Goal: Communication & Community: Answer question/provide support

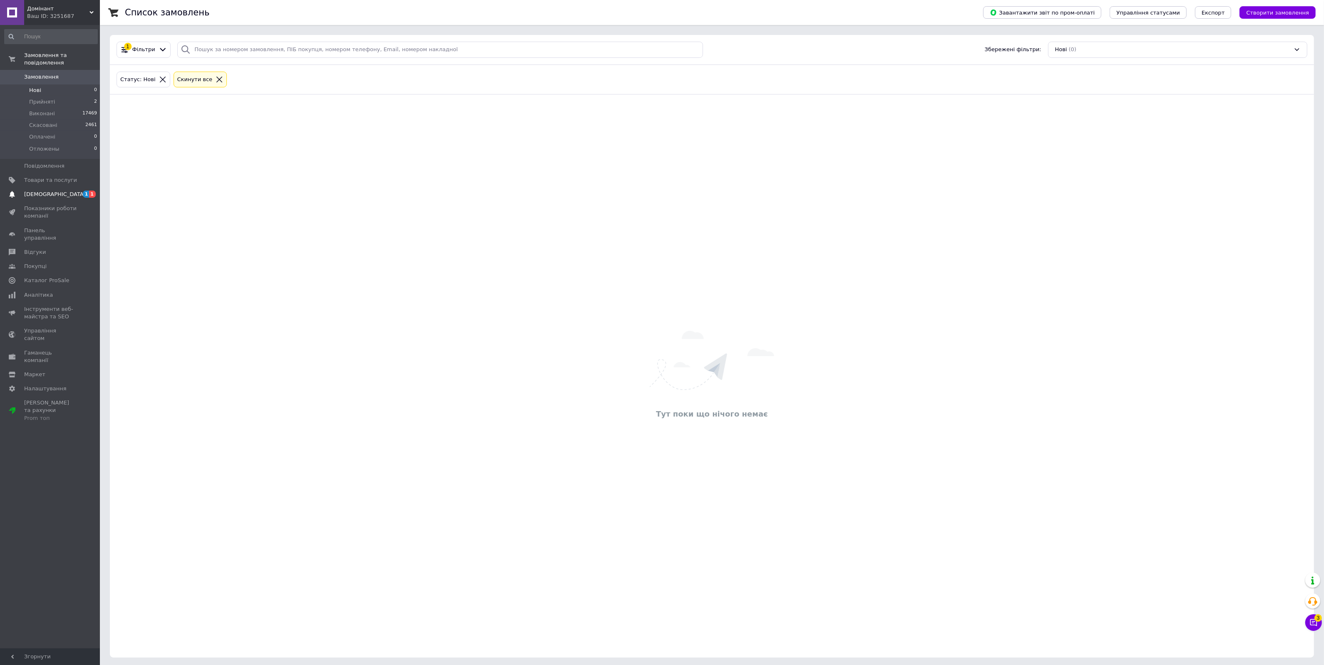
click at [65, 191] on span "[DEMOGRAPHIC_DATA]" at bounding box center [50, 194] width 53 height 7
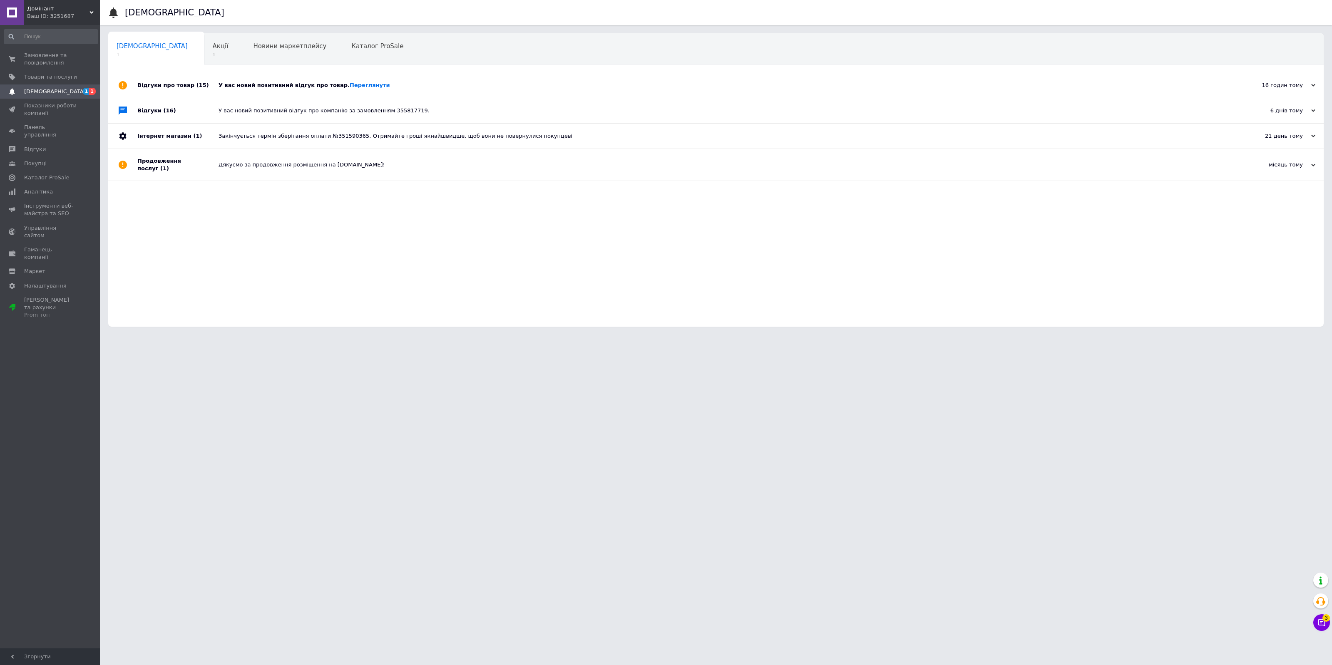
click at [353, 80] on div "У вас новий позитивний відгук про товар. [GEOGRAPHIC_DATA]" at bounding box center [726, 85] width 1014 height 25
click at [350, 85] on link "Переглянути" at bounding box center [370, 85] width 40 height 6
click at [55, 57] on span "Замовлення та повідомлення" at bounding box center [50, 59] width 53 height 15
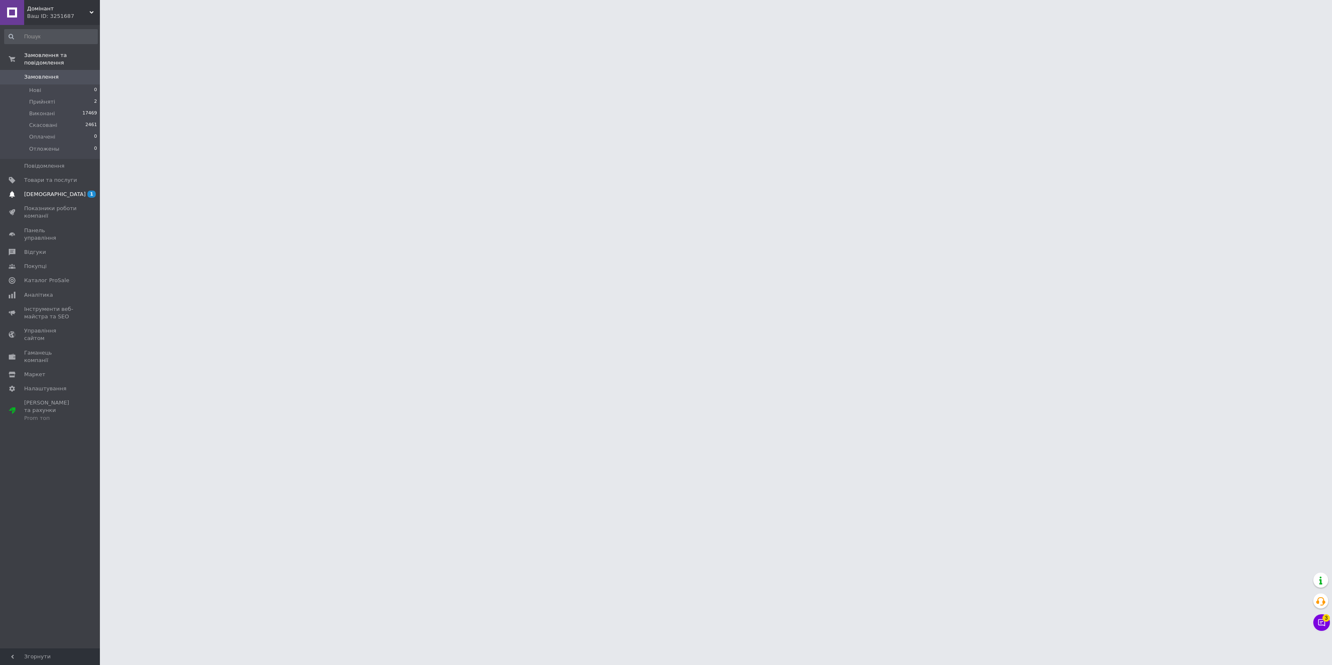
click at [47, 191] on span "[DEMOGRAPHIC_DATA]" at bounding box center [55, 194] width 62 height 7
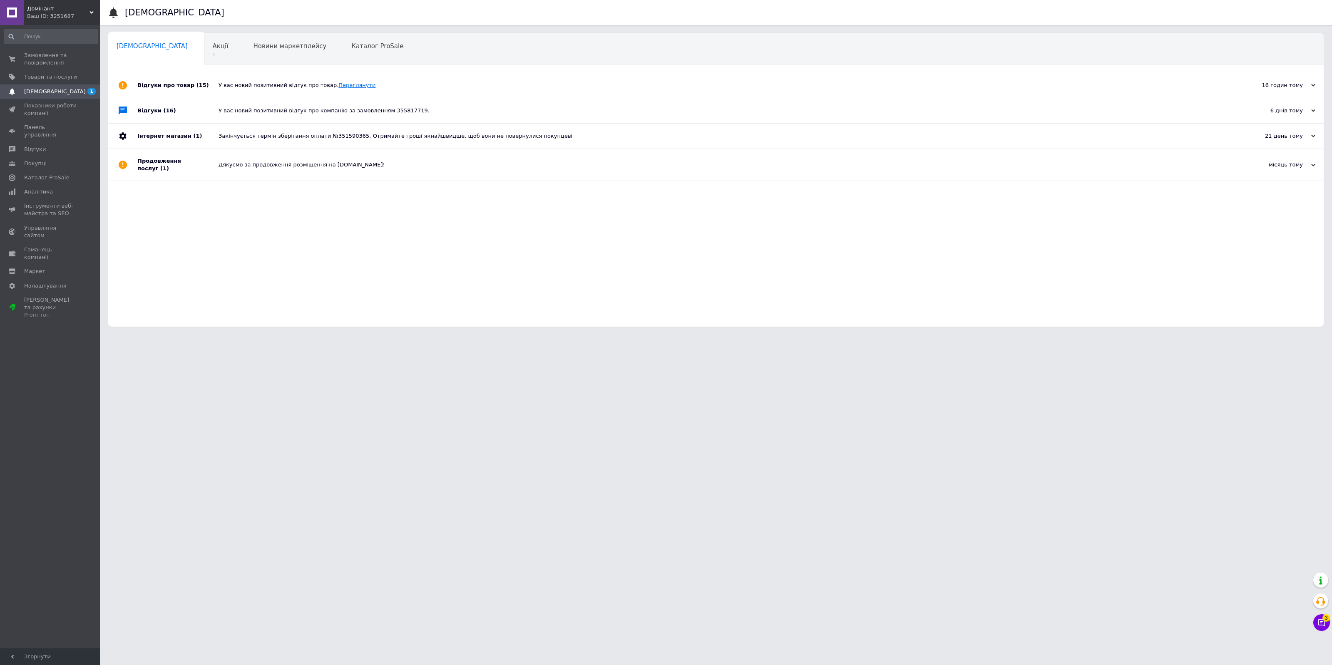
click at [338, 82] on link "Переглянути" at bounding box center [356, 85] width 37 height 6
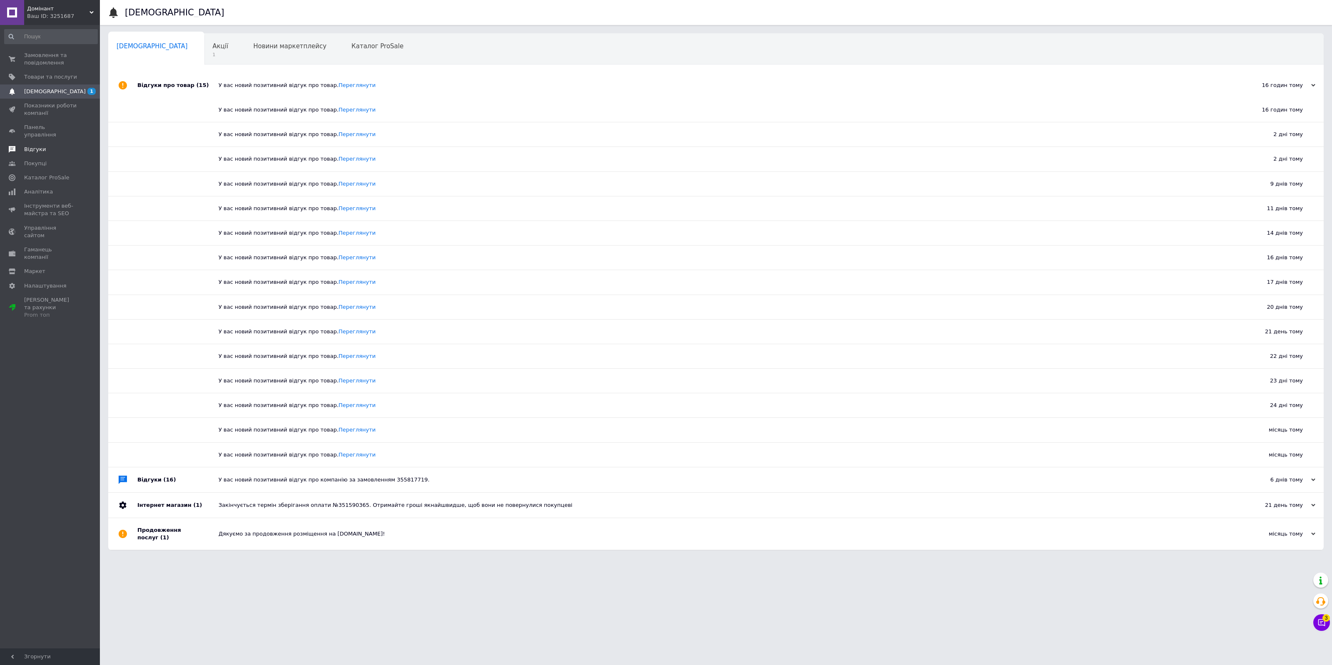
click at [32, 146] on span "Відгуки" at bounding box center [35, 149] width 22 height 7
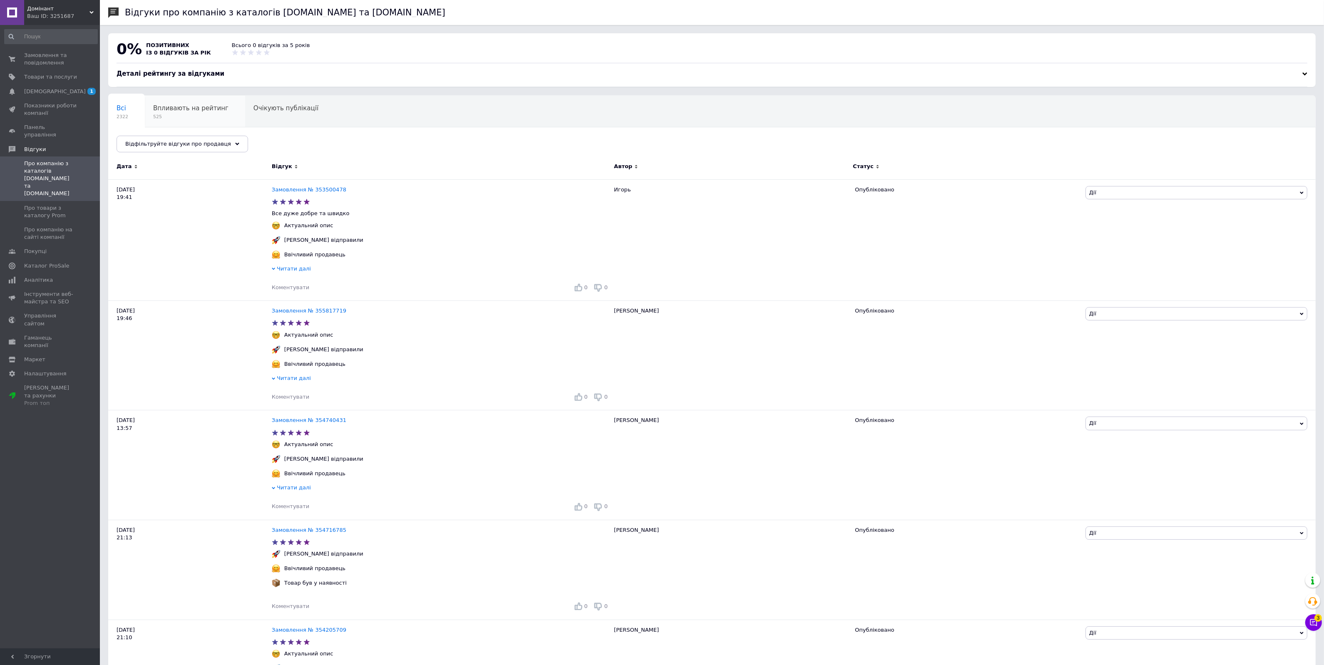
click at [184, 124] on div "Впливають на рейтинг 525" at bounding box center [195, 112] width 100 height 32
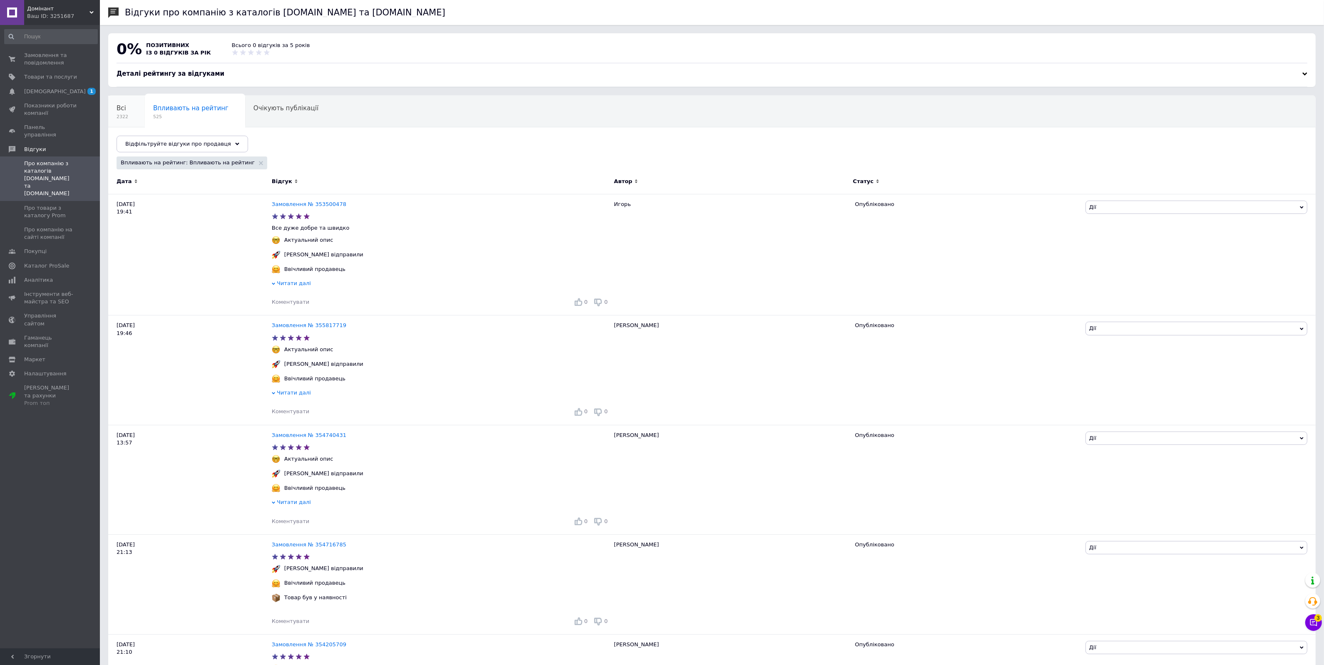
click at [119, 111] on span "Всі" at bounding box center [122, 107] width 10 height 7
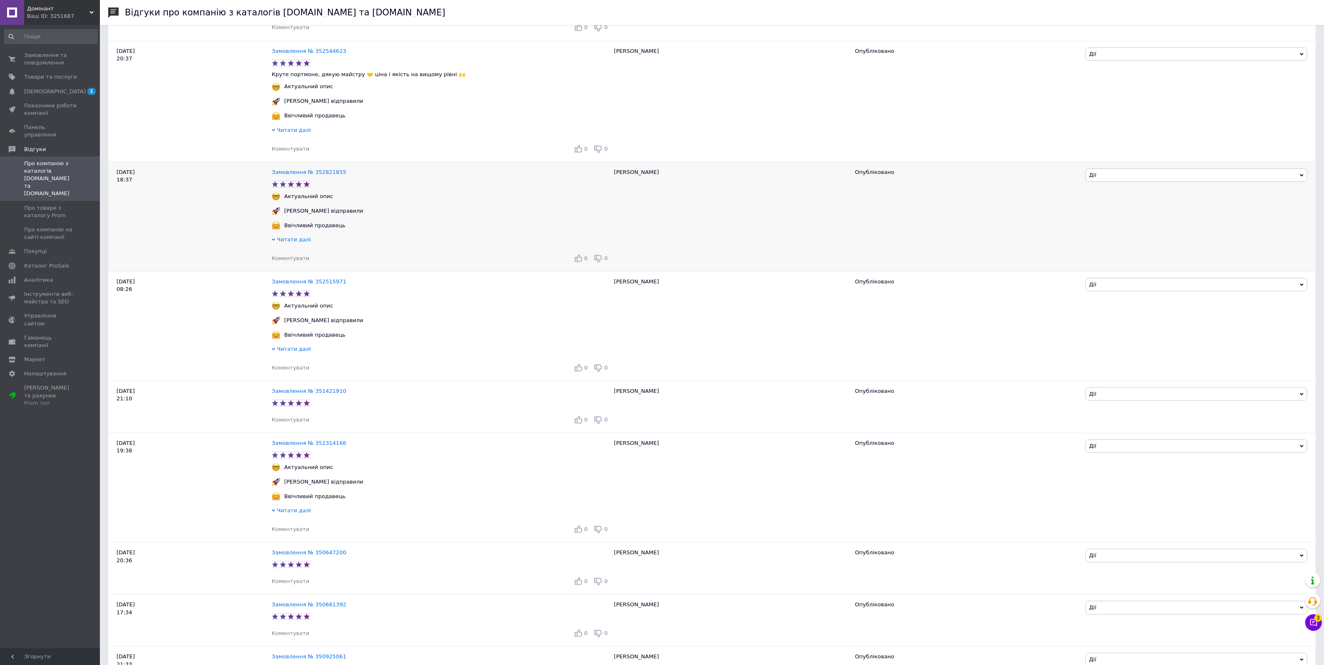
scroll to position [1400, 0]
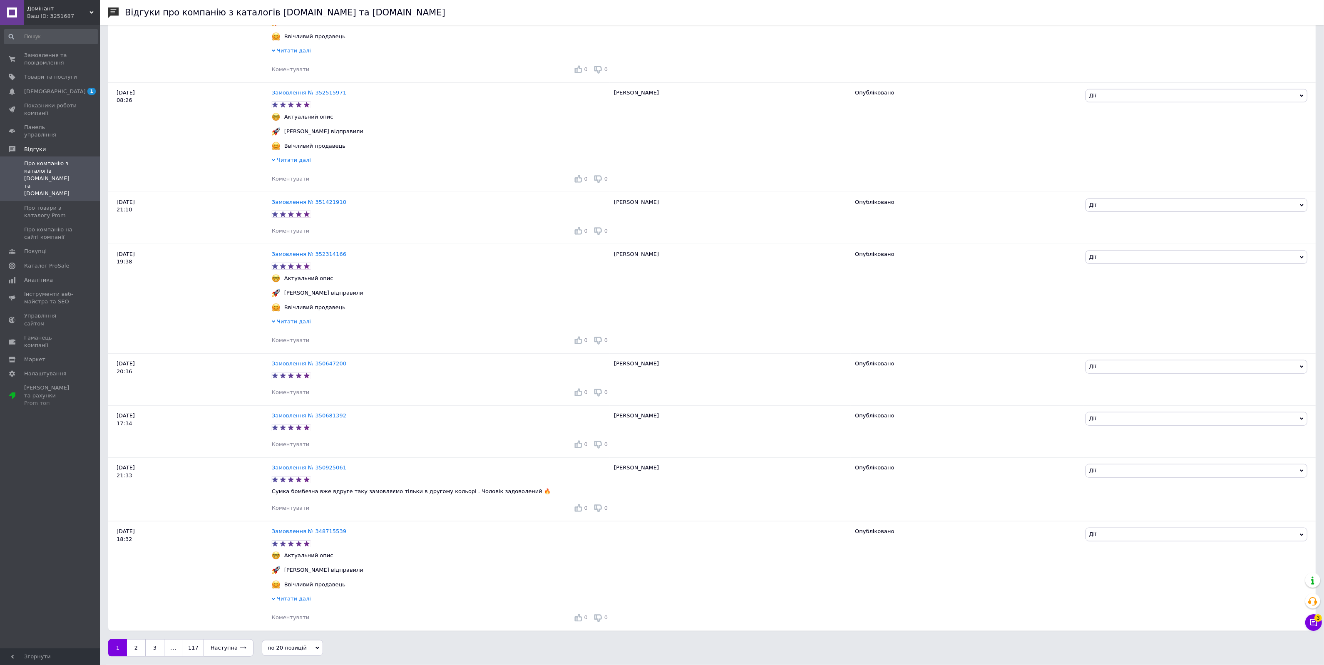
click at [298, 648] on span "по 20 позицій" at bounding box center [292, 648] width 61 height 16
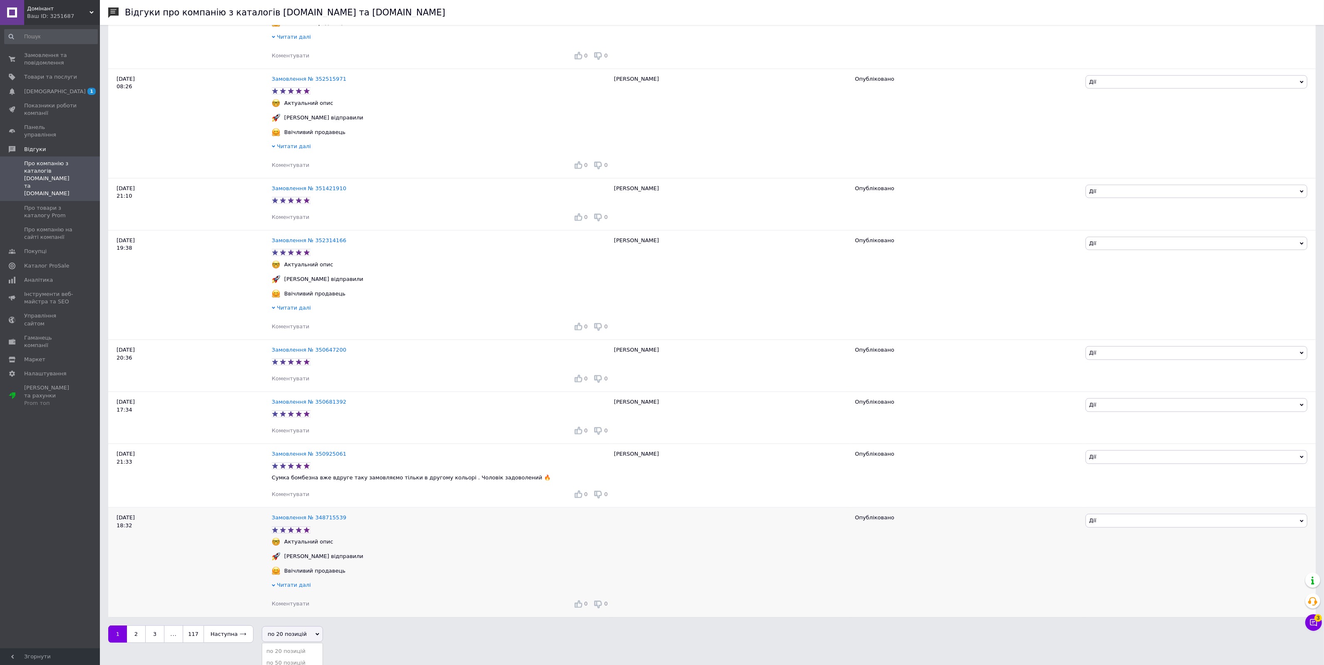
scroll to position [1431, 0]
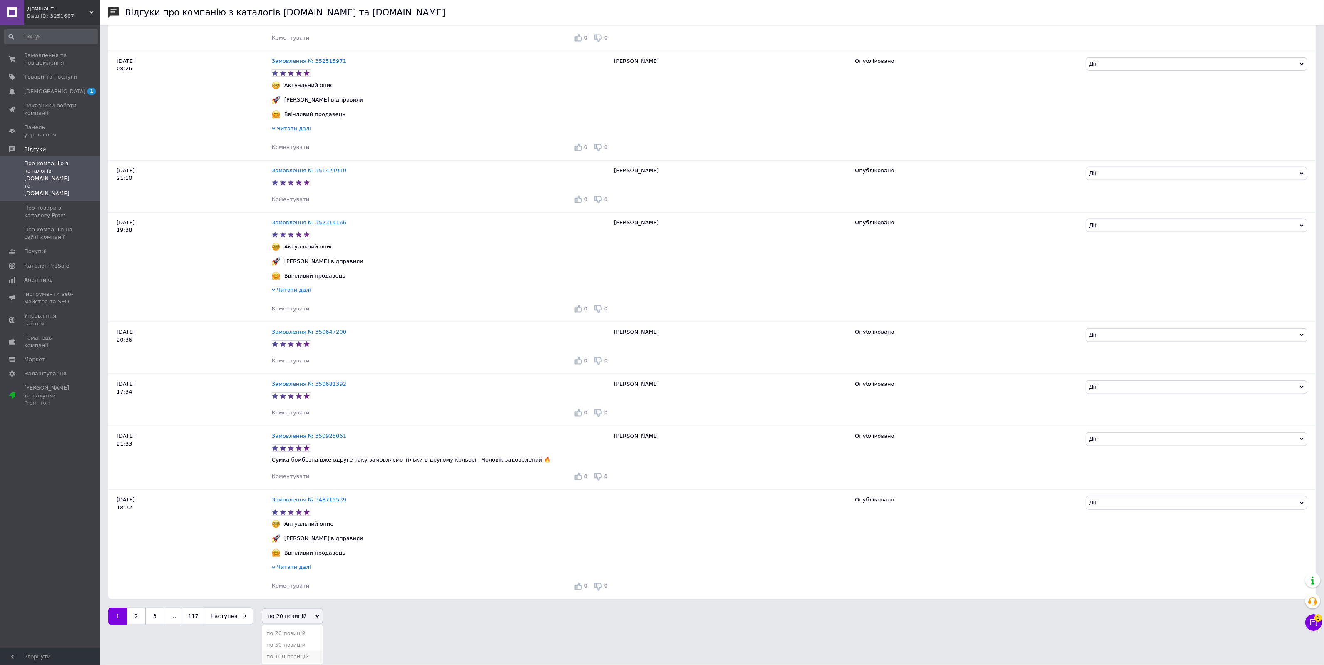
click at [288, 656] on li "по 100 позицій" at bounding box center [292, 657] width 60 height 12
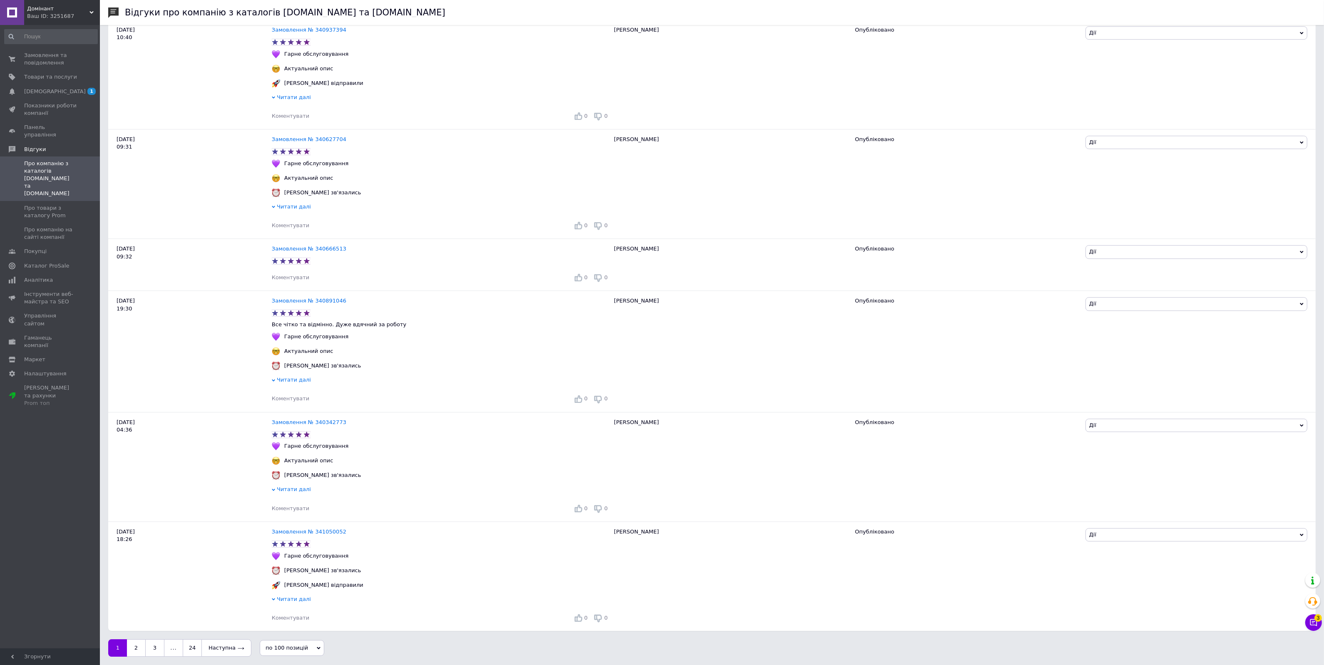
drag, startPoint x: 480, startPoint y: 230, endPoint x: 465, endPoint y: 396, distance: 167.2
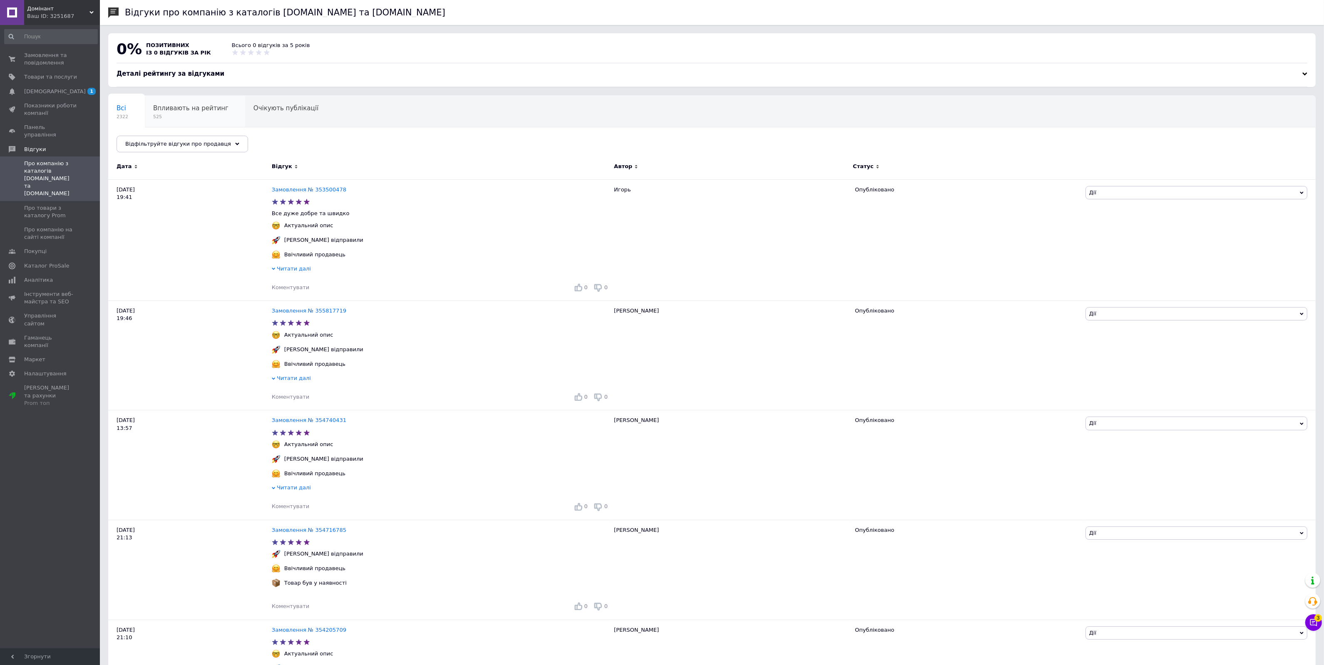
click at [177, 119] on span "525" at bounding box center [190, 117] width 75 height 6
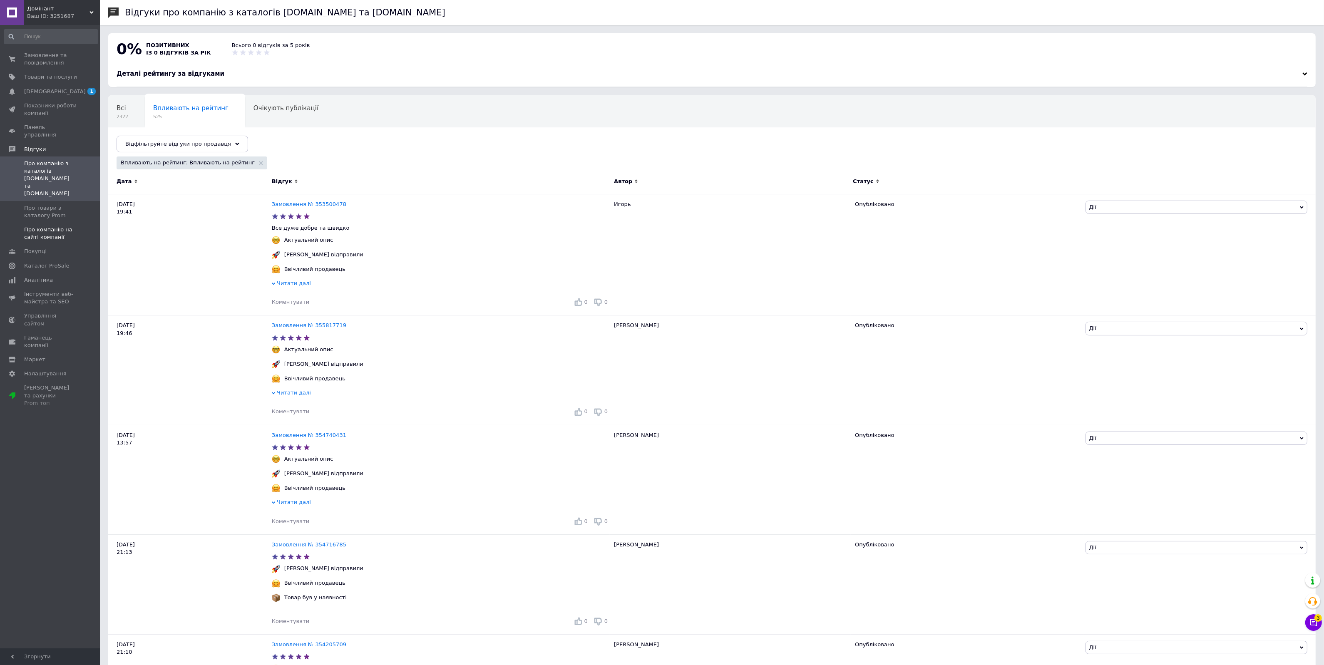
click at [59, 226] on span "Про компанію на сайті компанії" at bounding box center [50, 233] width 53 height 15
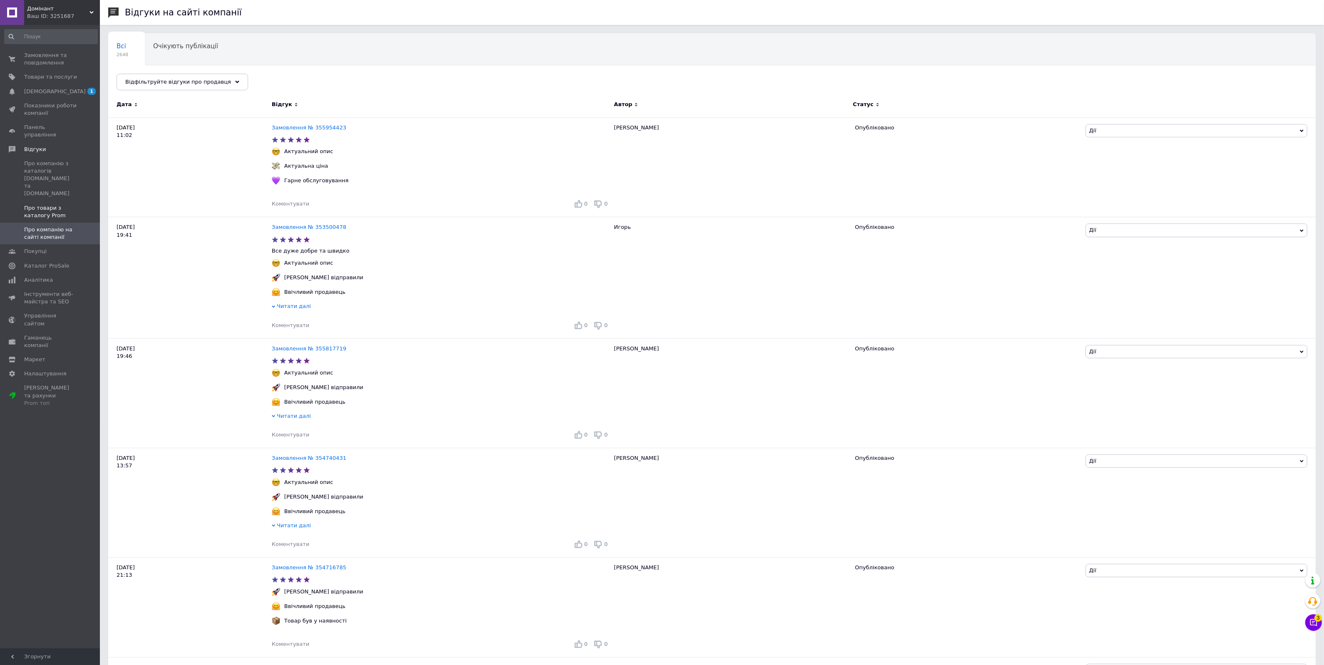
click at [46, 204] on span "Про товари з каталогу Prom" at bounding box center [50, 211] width 53 height 15
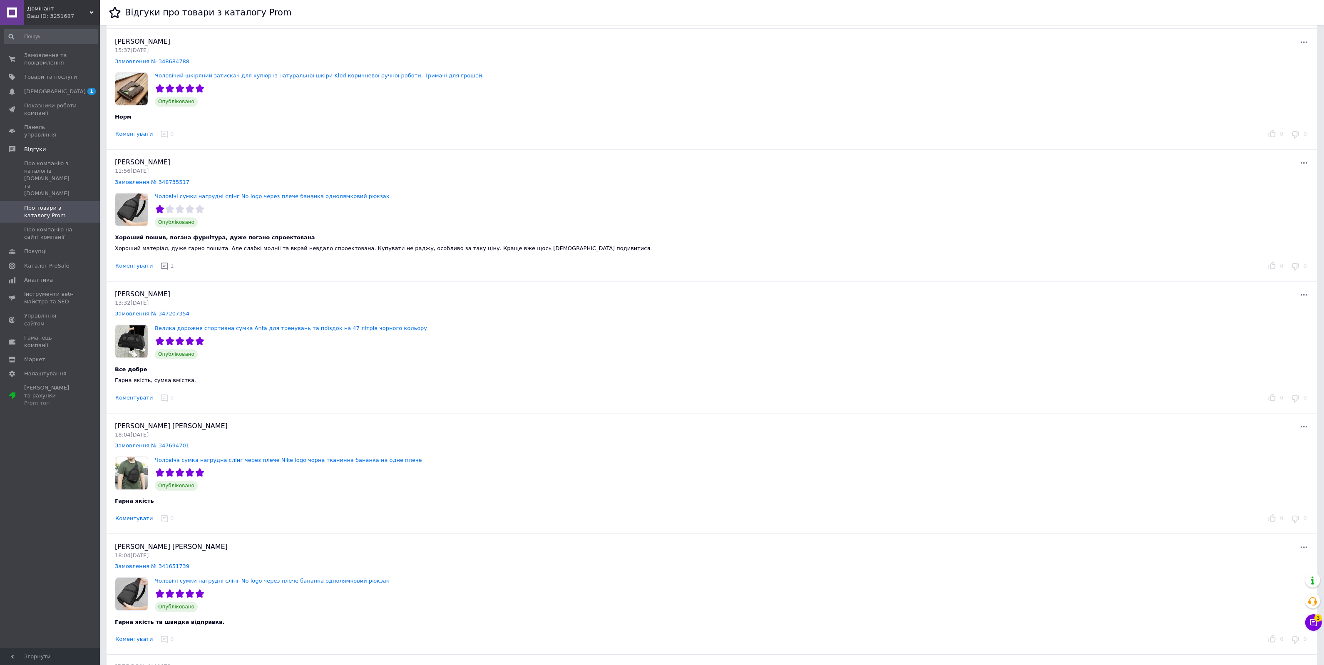
scroll to position [2914, 0]
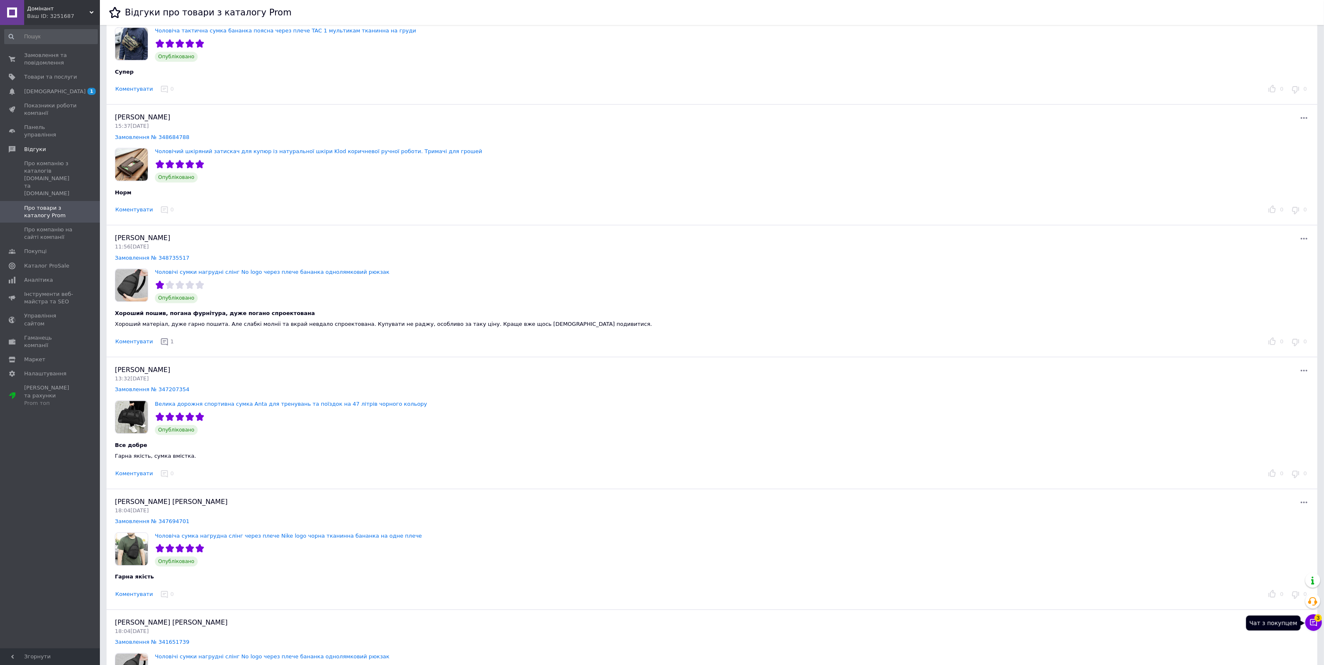
click at [1314, 625] on icon at bounding box center [1313, 622] width 7 height 7
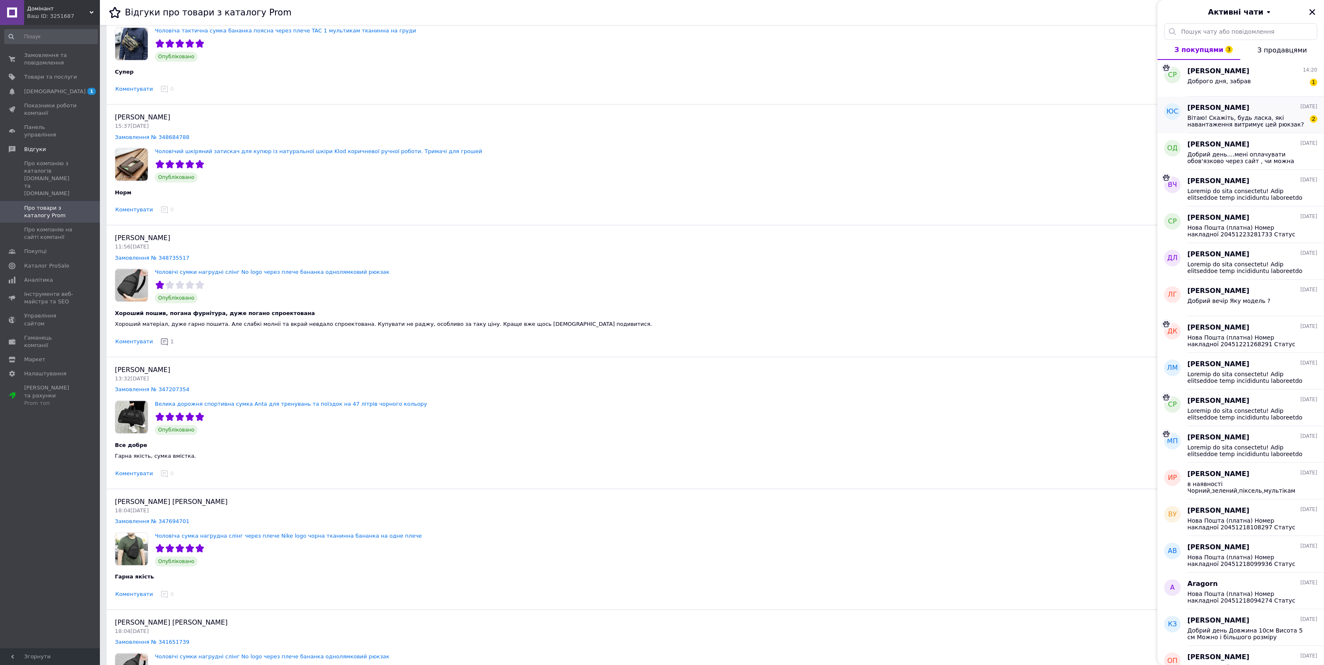
click at [1253, 128] on div "[PERSON_NAME] [DATE] Вітаю! Скажіть, будь ласка, які навантаження витримує цей …" at bounding box center [1256, 115] width 137 height 37
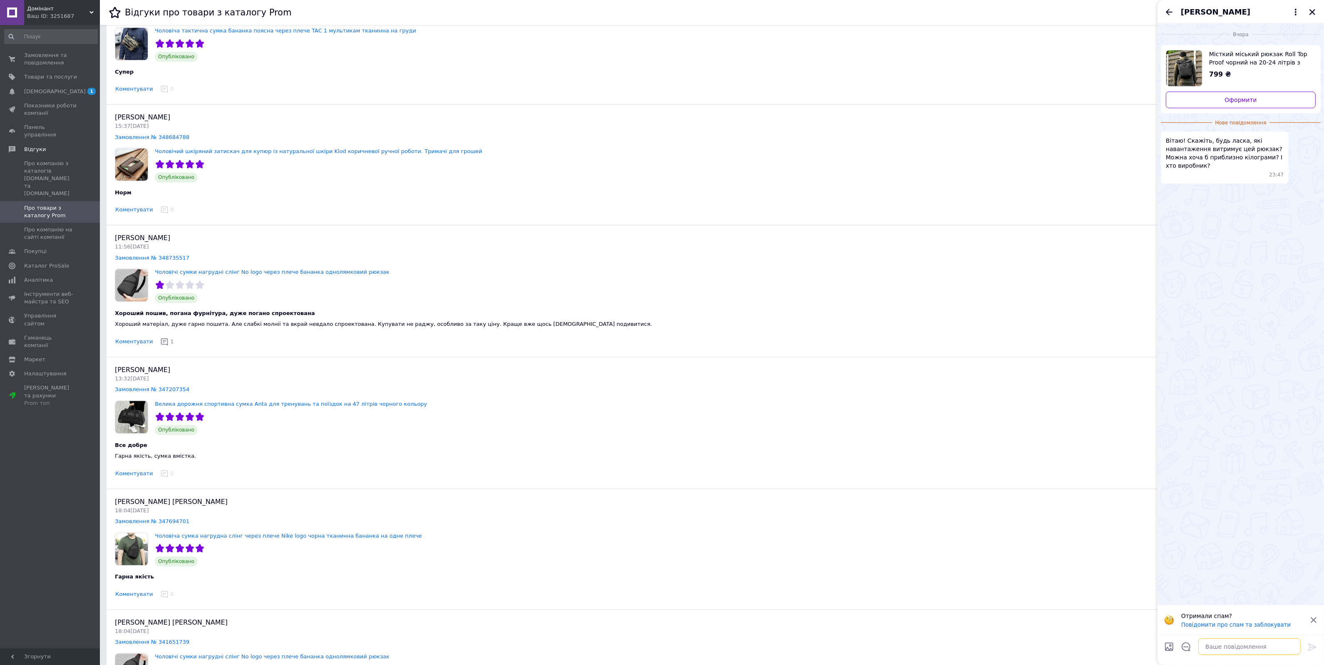
click at [1219, 648] on textarea at bounding box center [1249, 647] width 102 height 17
drag, startPoint x: 1198, startPoint y: 643, endPoint x: 1193, endPoint y: 644, distance: 5.1
click at [1193, 644] on textarea "ДОбрий день українське виробництво" at bounding box center [1241, 647] width 119 height 17
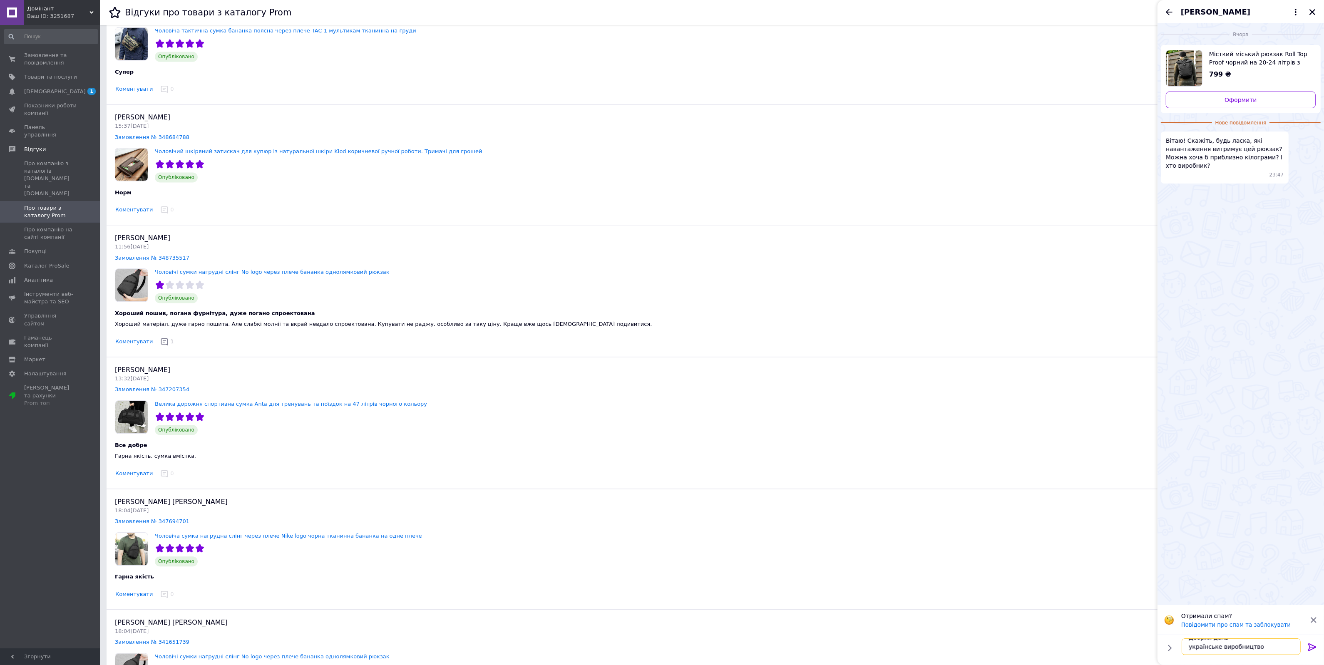
type textarea "Добрий день українське виробництво"
click at [1315, 646] on icon at bounding box center [1312, 647] width 8 height 7
click at [1229, 648] on textarea at bounding box center [1249, 647] width 102 height 17
type textarea "В"
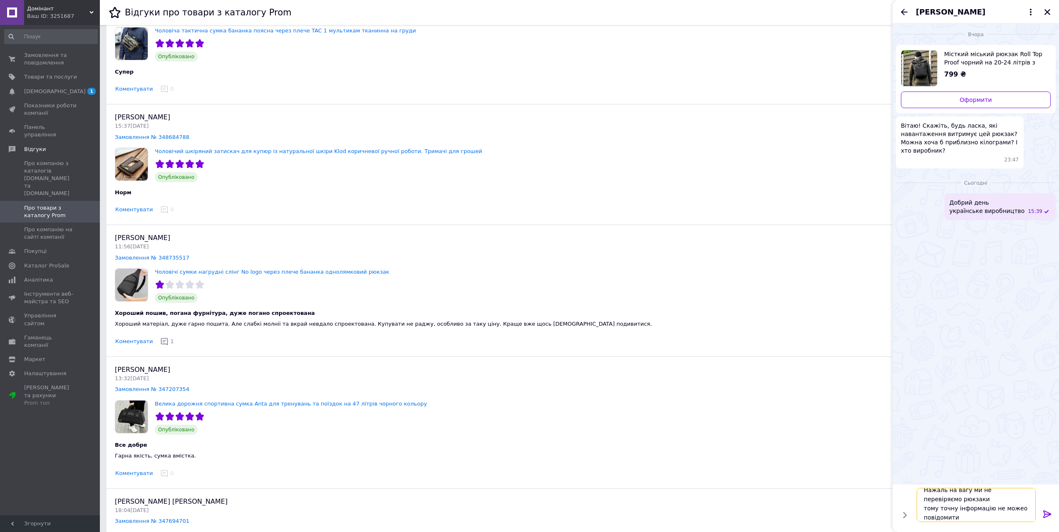
scroll to position [7, 0]
click at [925, 509] on textarea "Нажаль на вагу ми не перевіряємо рюкзаки тому точну інформацію не можео повідом…" at bounding box center [976, 505] width 119 height 34
drag, startPoint x: 1017, startPoint y: 507, endPoint x: 1010, endPoint y: 508, distance: 7.1
click at [1010, 508] on textarea "Нажаль на вагу ми не перевіряємо рюкзаки Тому точну інформацію не можео повідом…" at bounding box center [976, 505] width 119 height 34
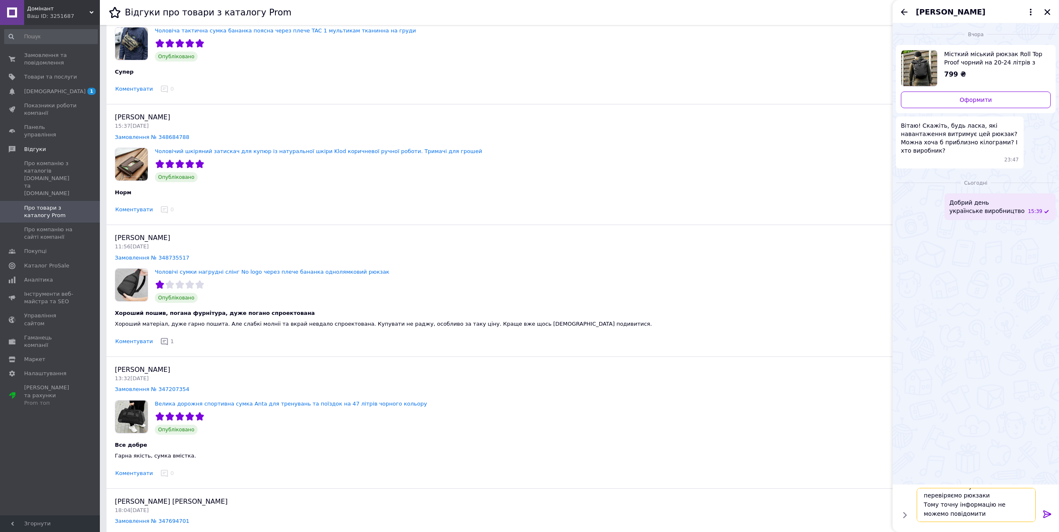
type textarea "Нажаль на вагу ми не перевіряємо рюкзаки Тому точну інформацію не можемо повідо…"
click at [1047, 512] on icon at bounding box center [1048, 514] width 8 height 7
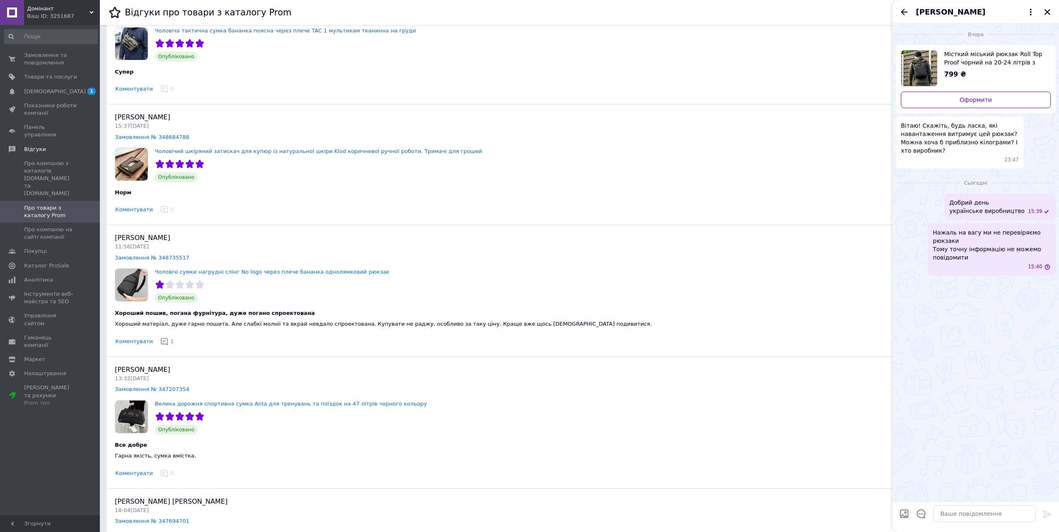
click at [906, 10] on icon "Назад" at bounding box center [905, 12] width 10 height 10
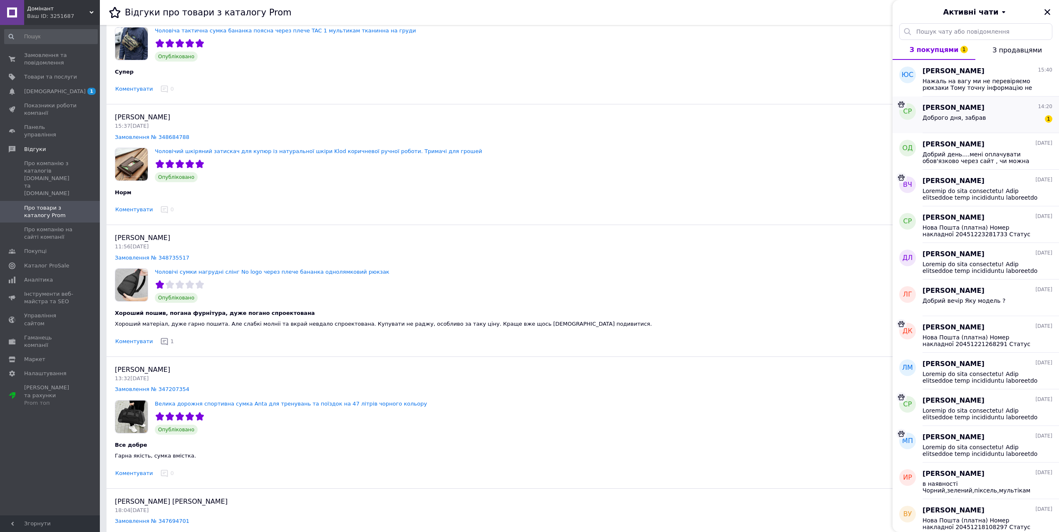
click at [980, 115] on div "Доброго дня, забрав 1" at bounding box center [988, 119] width 130 height 13
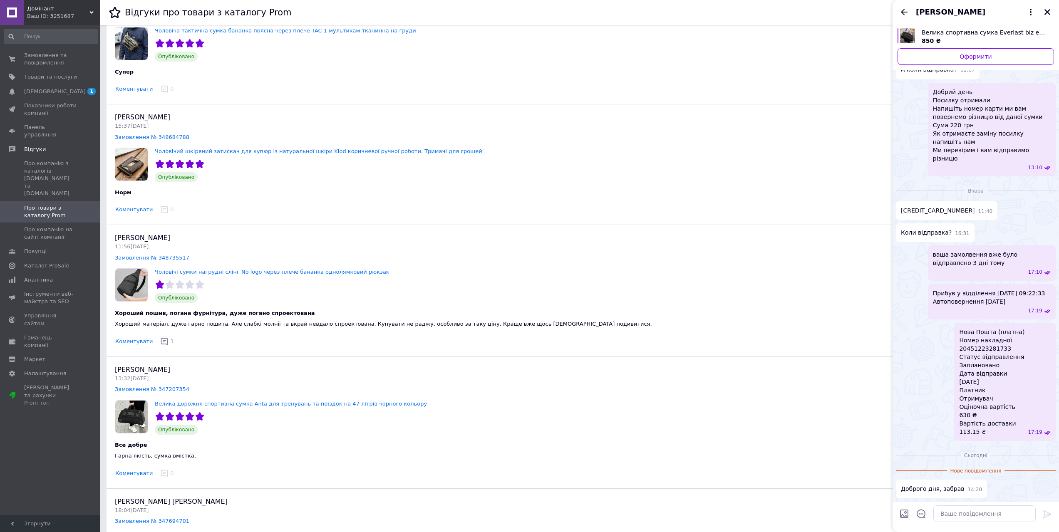
scroll to position [528, 0]
click at [904, 12] on icon "Назад" at bounding box center [905, 12] width 10 height 10
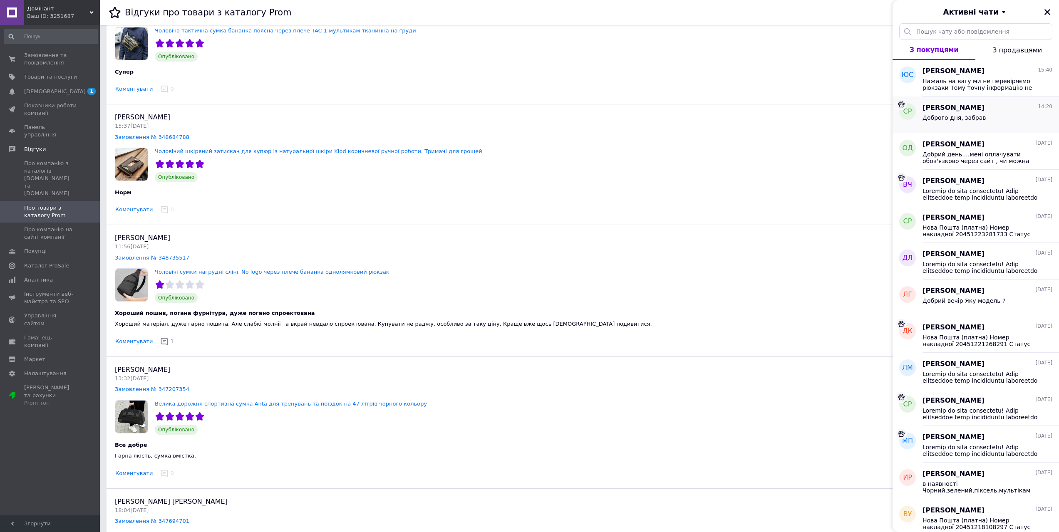
drag, startPoint x: 960, startPoint y: 122, endPoint x: 997, endPoint y: 119, distance: 37.2
click at [997, 119] on div "Доброго дня, забрав" at bounding box center [988, 119] width 130 height 13
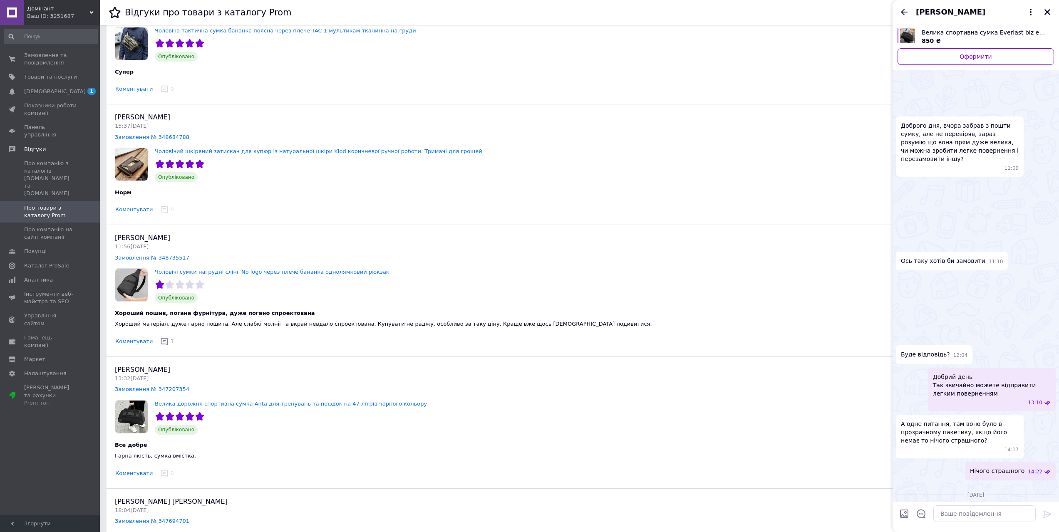
scroll to position [579, 0]
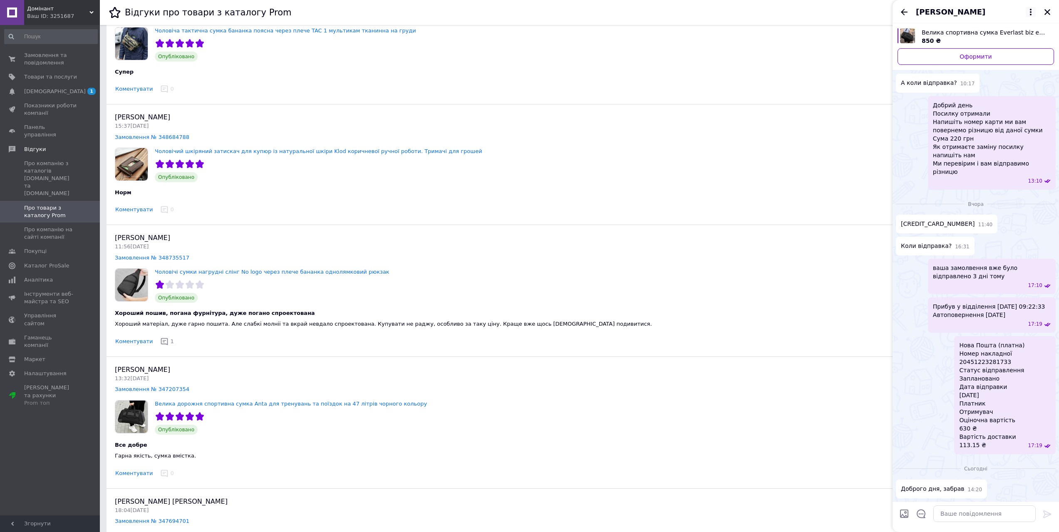
click at [1032, 16] on icon at bounding box center [1031, 12] width 10 height 10
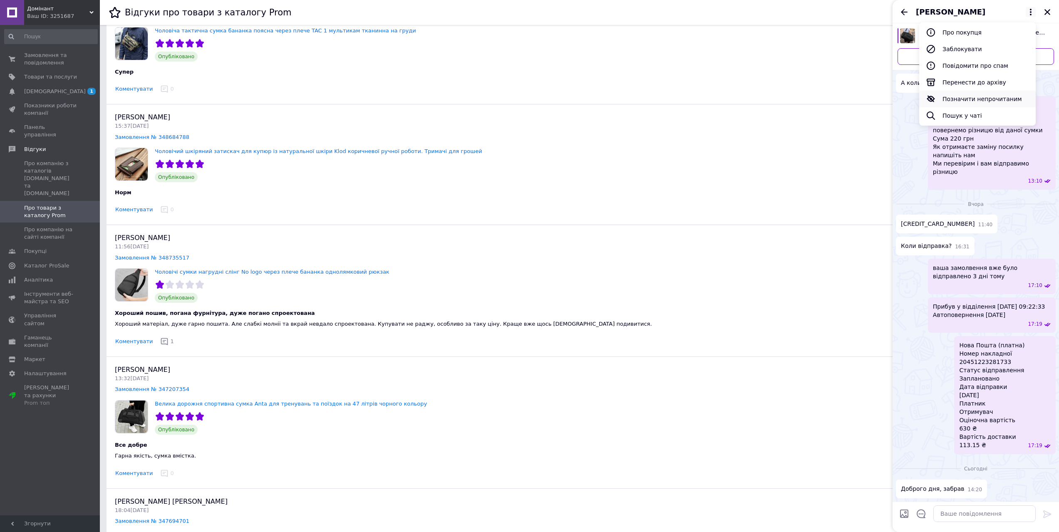
click at [981, 103] on button "Позначити непрочитаним" at bounding box center [978, 99] width 117 height 17
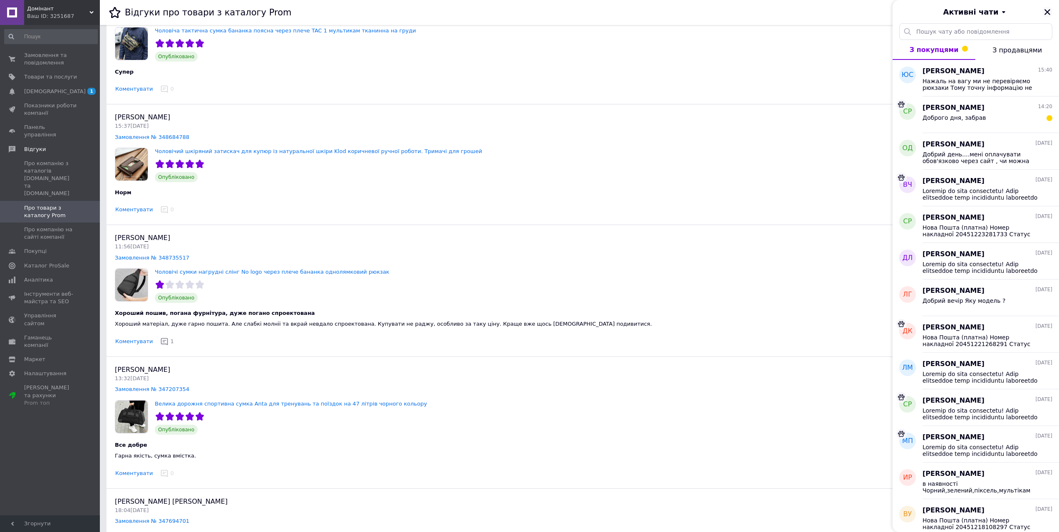
drag, startPoint x: 1049, startPoint y: 12, endPoint x: 983, endPoint y: 10, distance: 65.8
click at [1048, 12] on icon "Закрити" at bounding box center [1048, 12] width 6 height 6
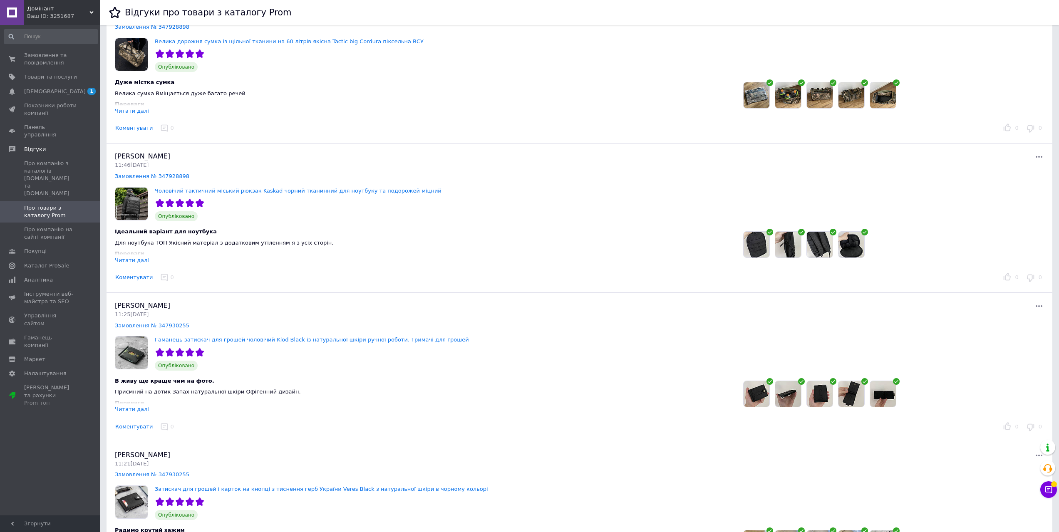
scroll to position [3830, 0]
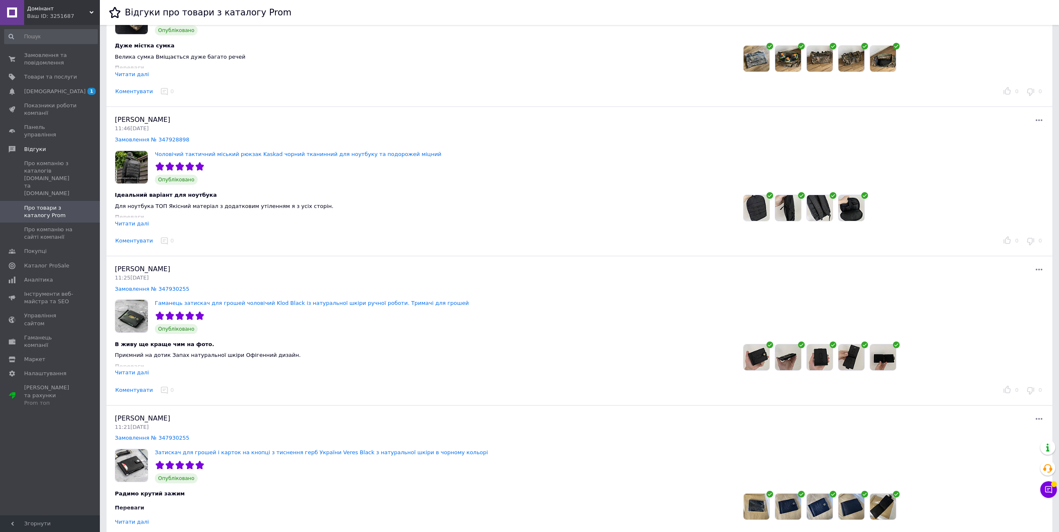
click at [129, 225] on div "Читати далі" at bounding box center [132, 224] width 34 height 6
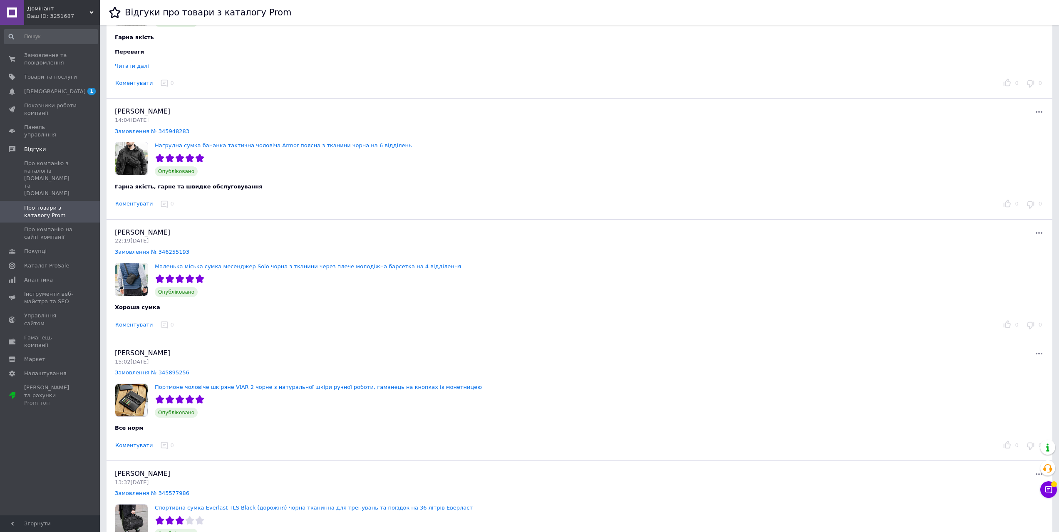
scroll to position [6053, 0]
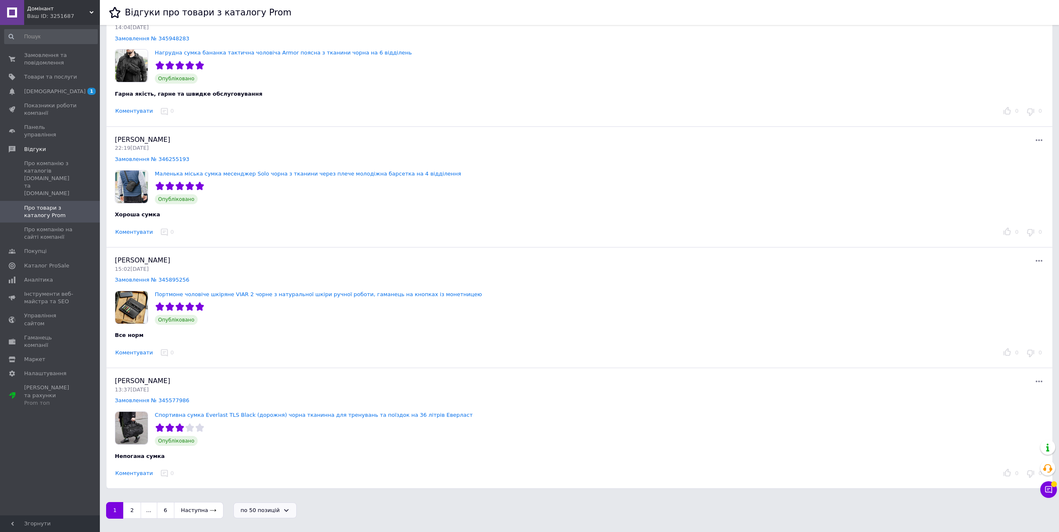
click at [269, 508] on div "по 50 позицій" at bounding box center [260, 511] width 39 height 9
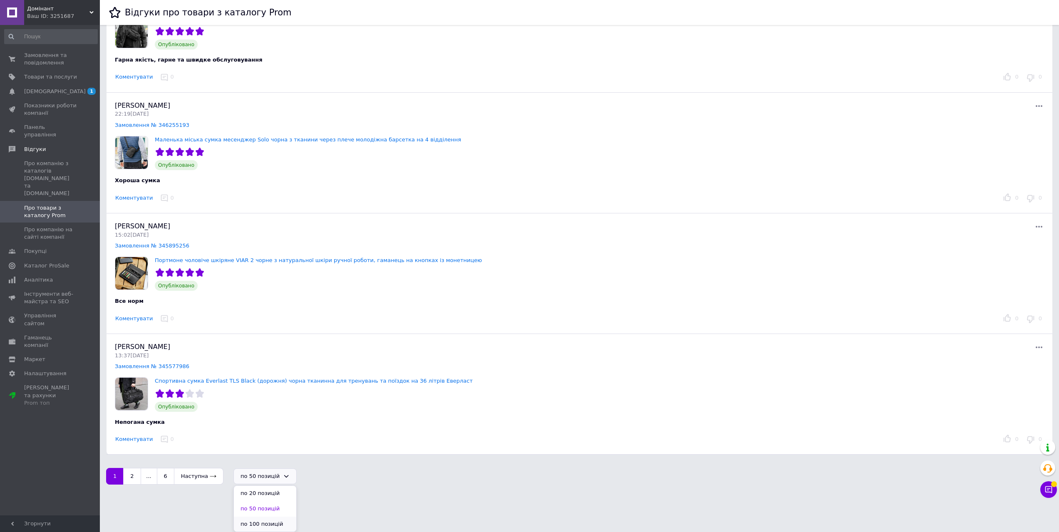
click at [261, 526] on li "по 100 позицій" at bounding box center [265, 524] width 62 height 15
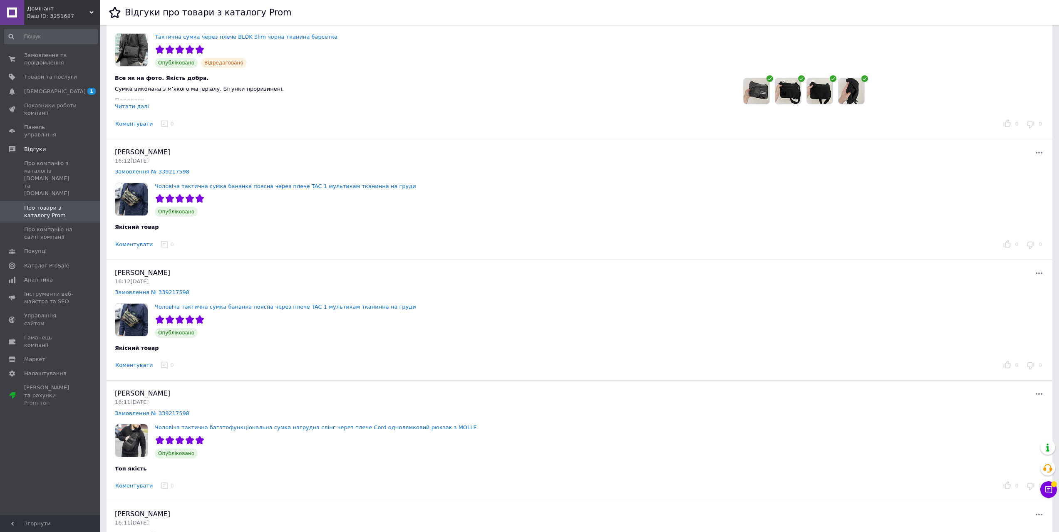
scroll to position [7576, 0]
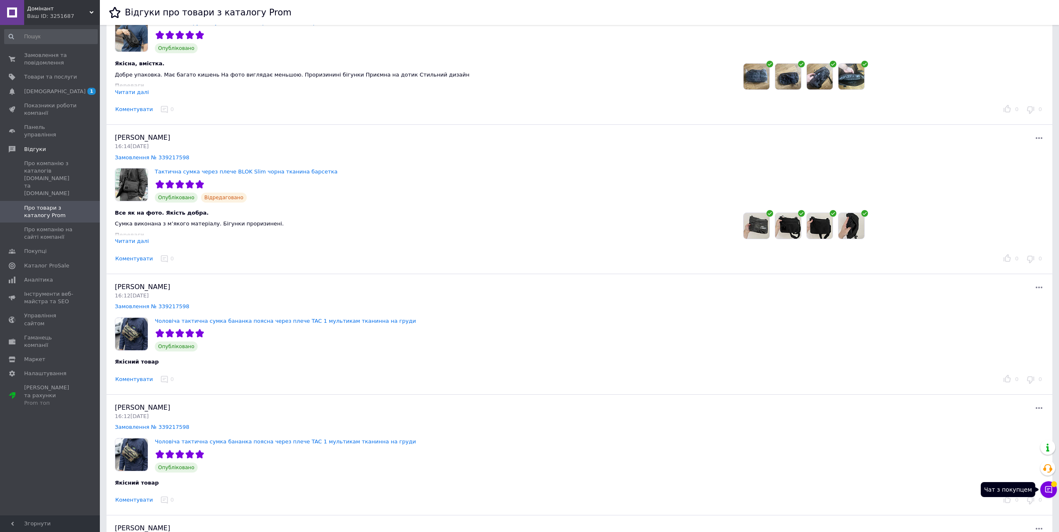
click at [1051, 489] on icon at bounding box center [1049, 490] width 8 height 8
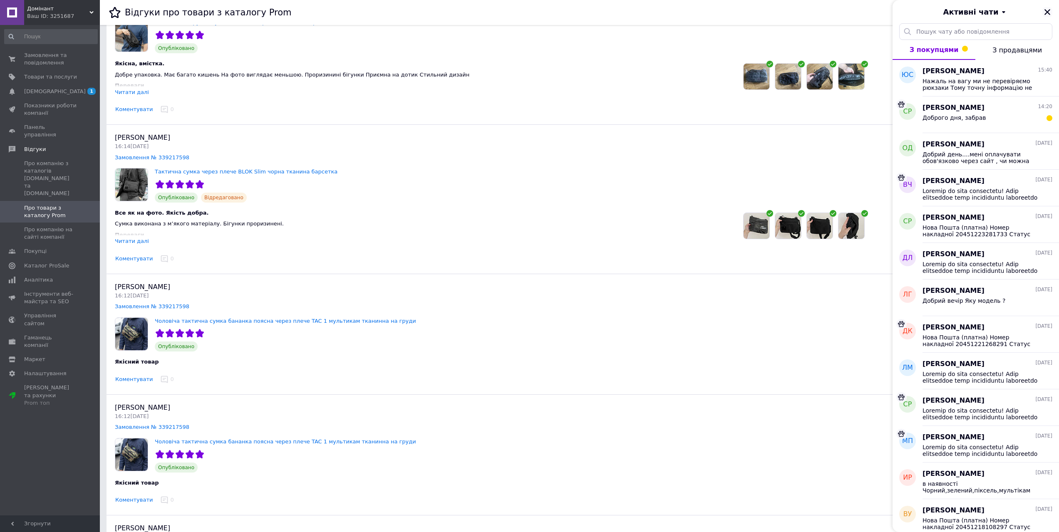
drag, startPoint x: 1049, startPoint y: 11, endPoint x: 1047, endPoint y: 124, distance: 113.7
click at [1049, 12] on icon "Закрити" at bounding box center [1047, 11] width 7 height 7
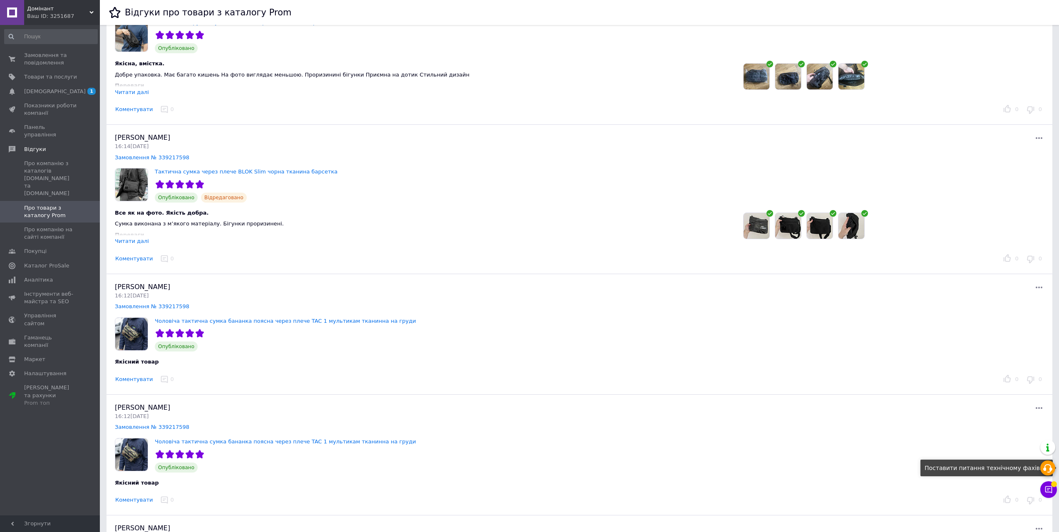
click at [1053, 470] on div at bounding box center [1048, 468] width 15 height 15
